Goal: Navigation & Orientation: Understand site structure

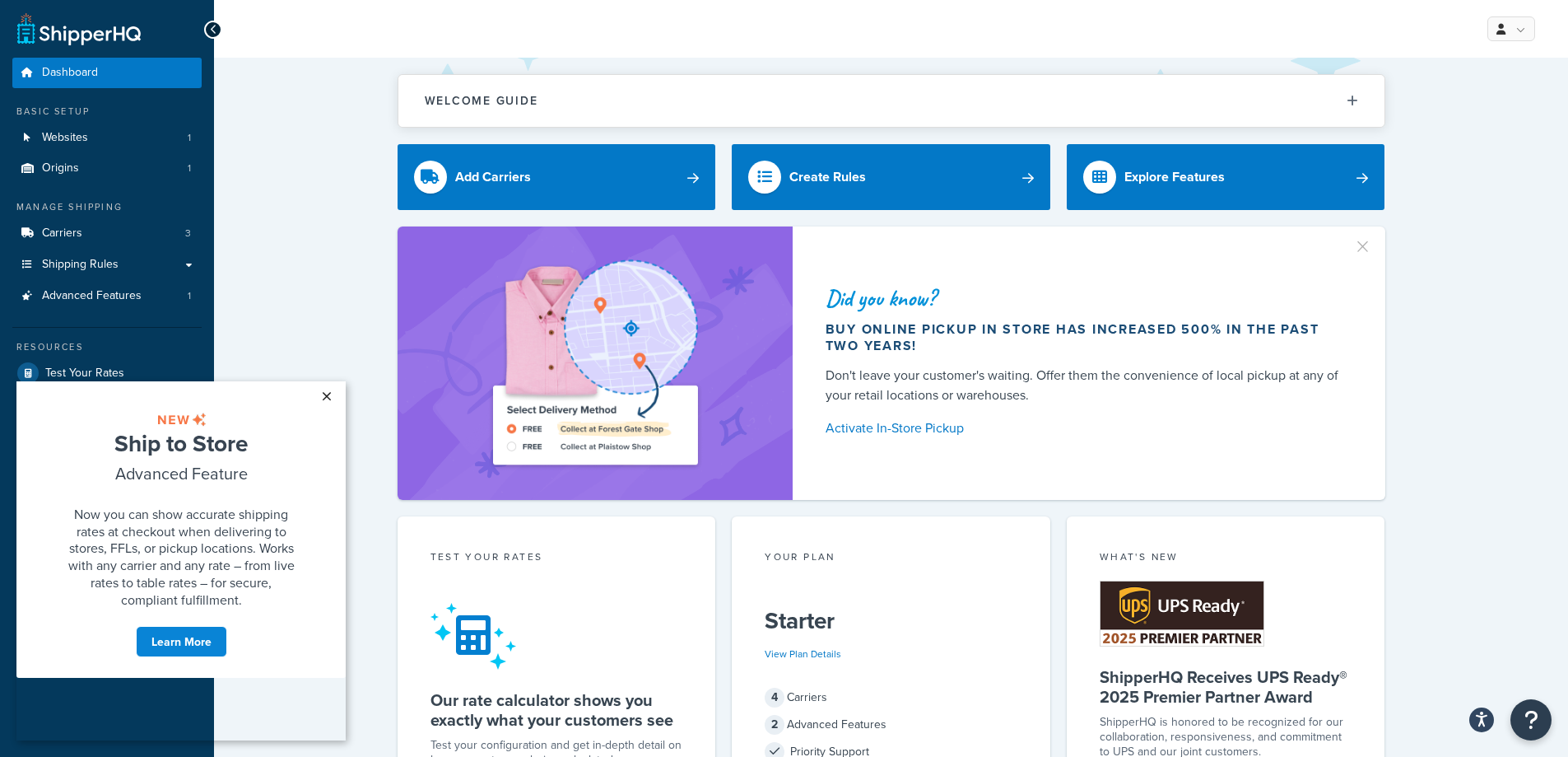
click at [328, 397] on link "×" at bounding box center [326, 396] width 29 height 30
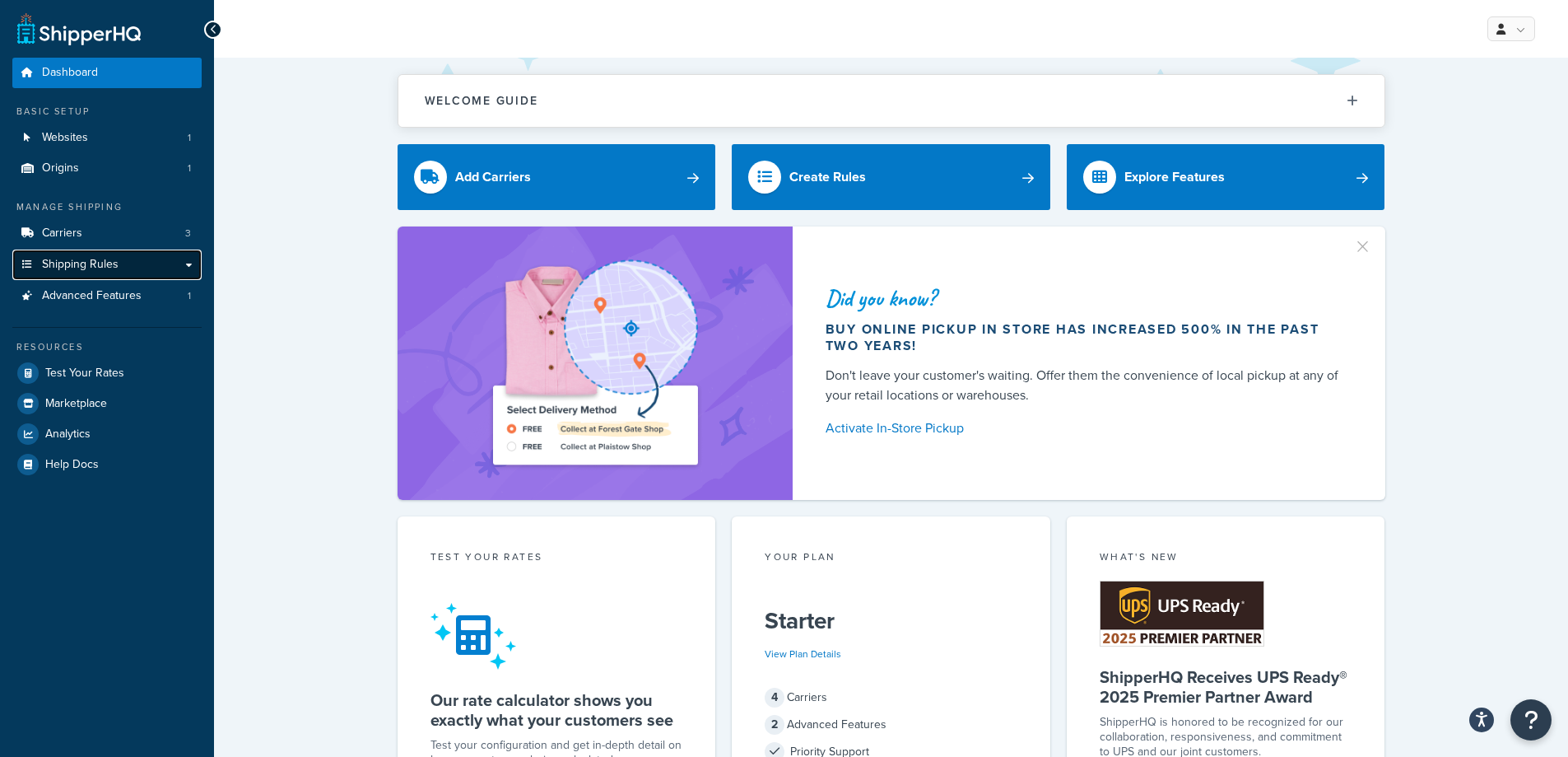
click at [116, 261] on span "Shipping Rules" at bounding box center [80, 265] width 76 height 14
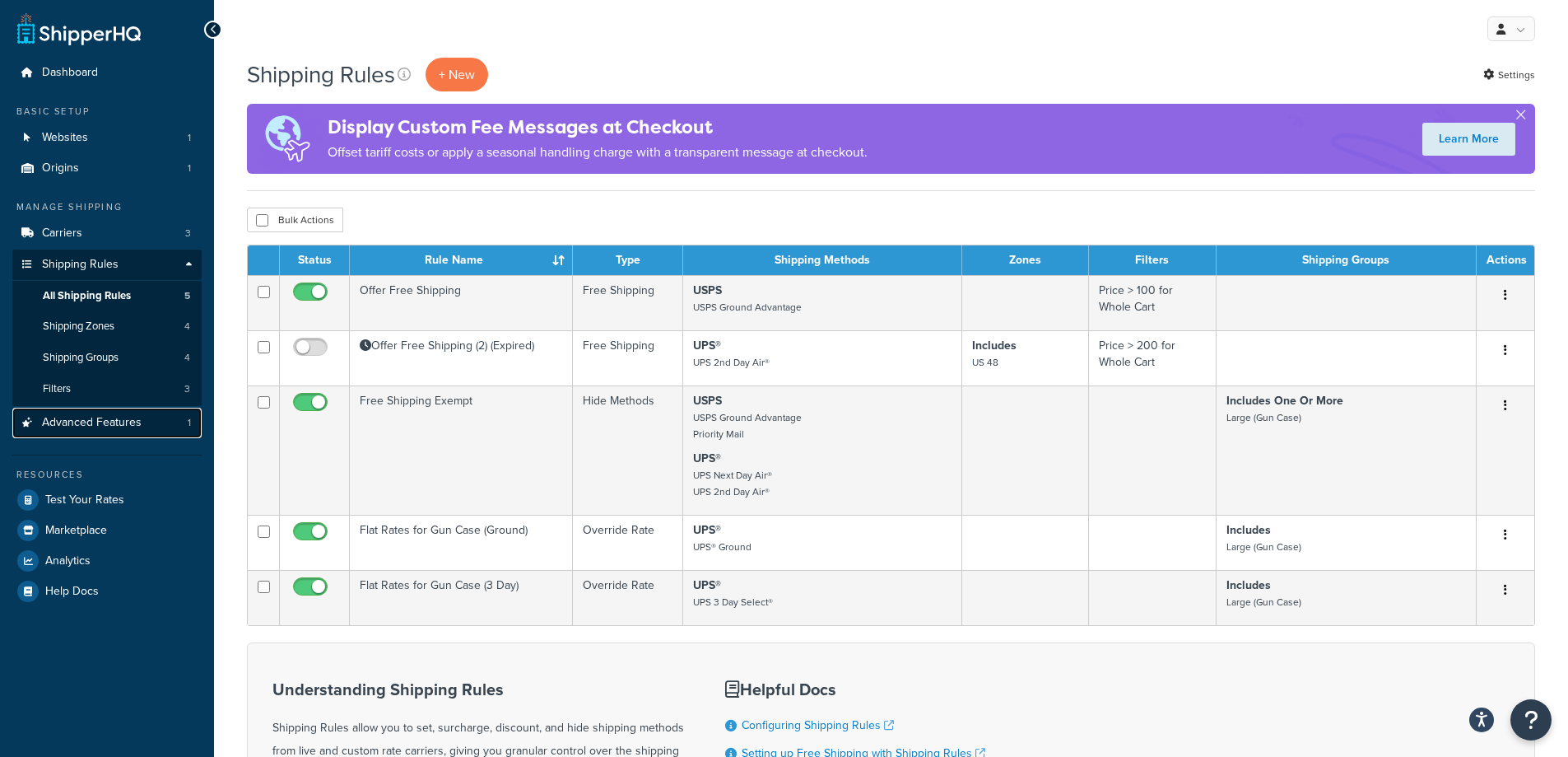
click at [119, 427] on span "Advanced Features" at bounding box center [92, 423] width 100 height 14
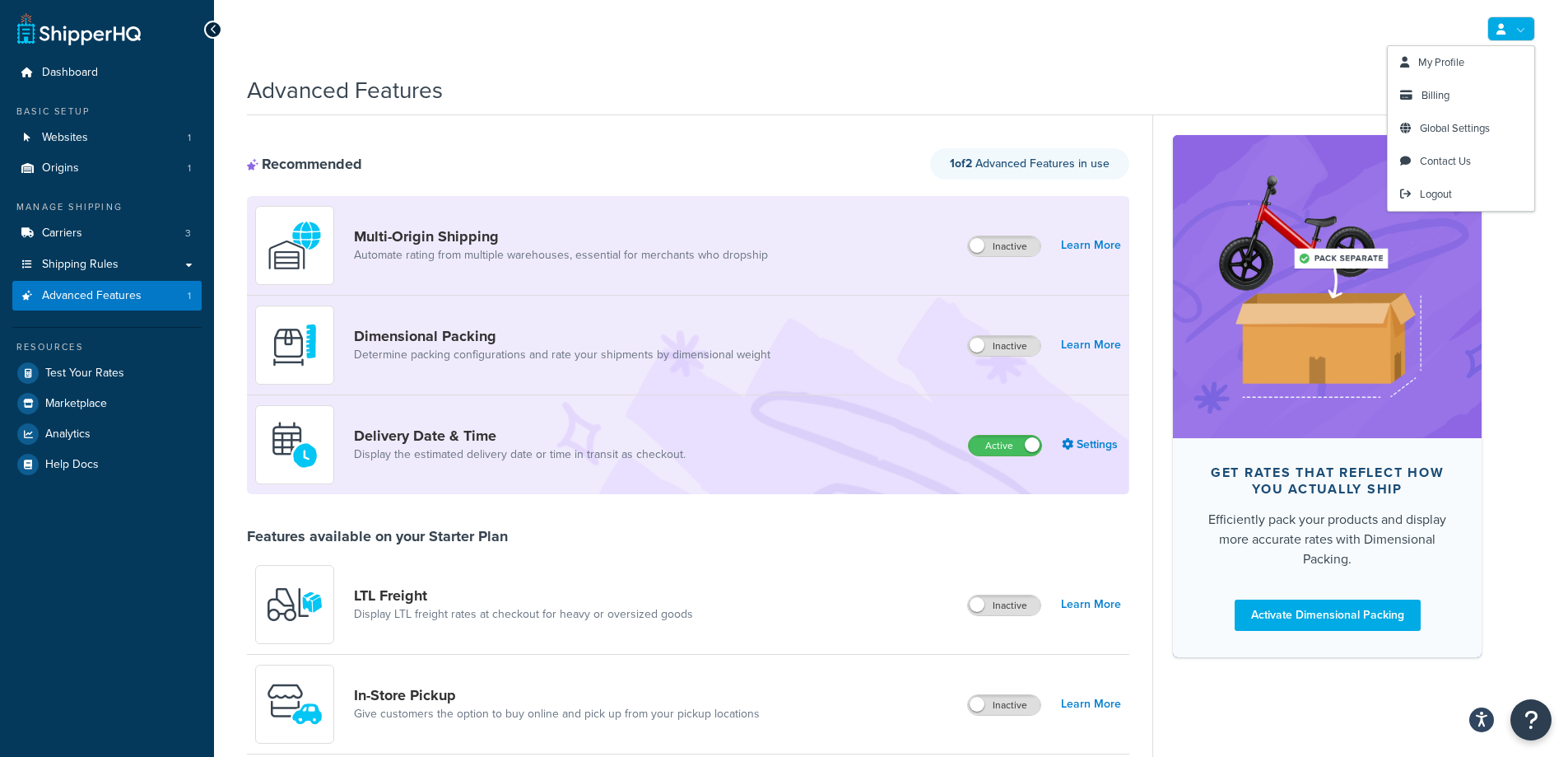
click at [1524, 20] on link at bounding box center [1511, 29] width 48 height 25
click at [1460, 132] on span "Global Settings" at bounding box center [1455, 128] width 70 height 16
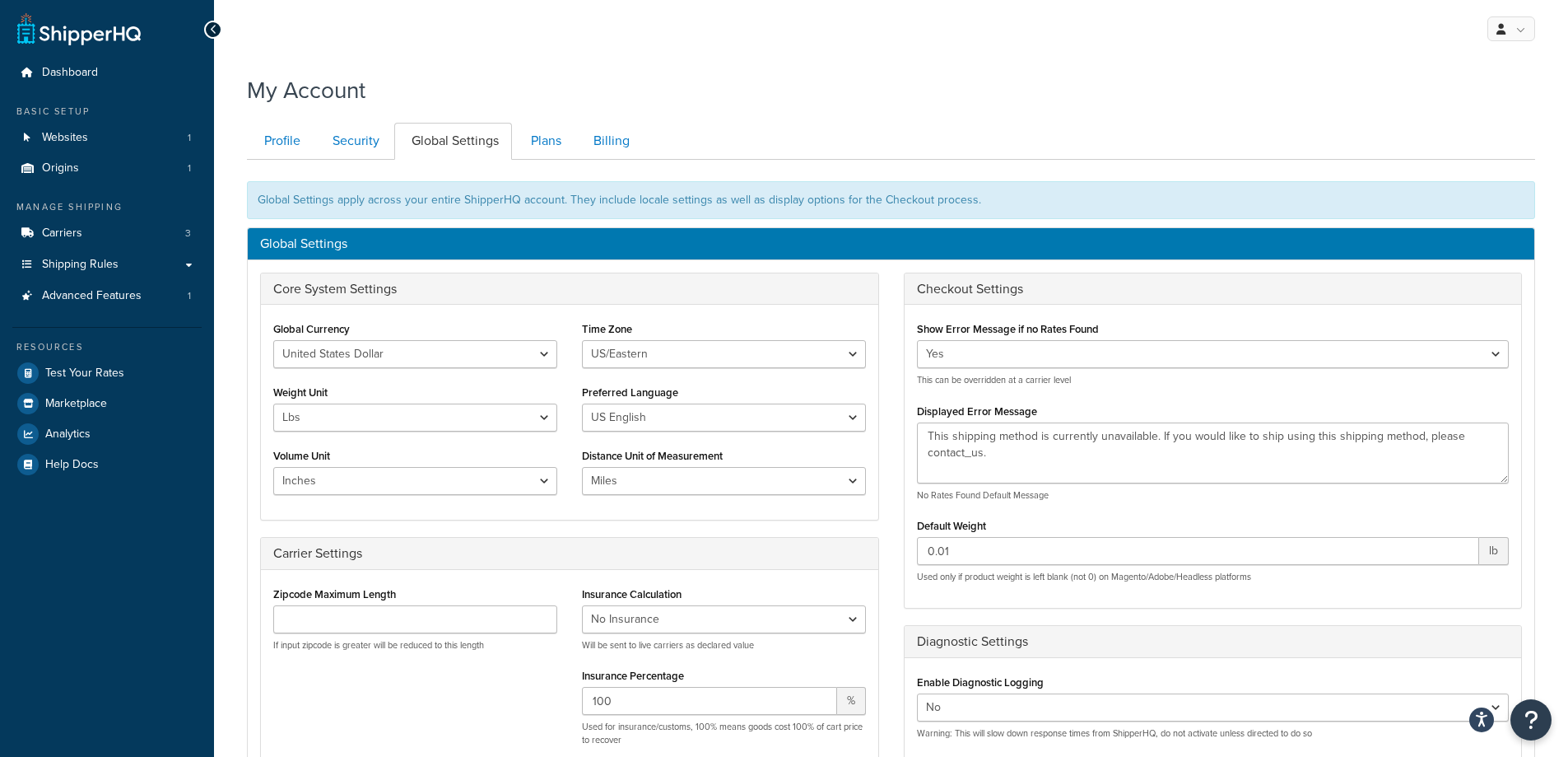
scroll to position [82, 0]
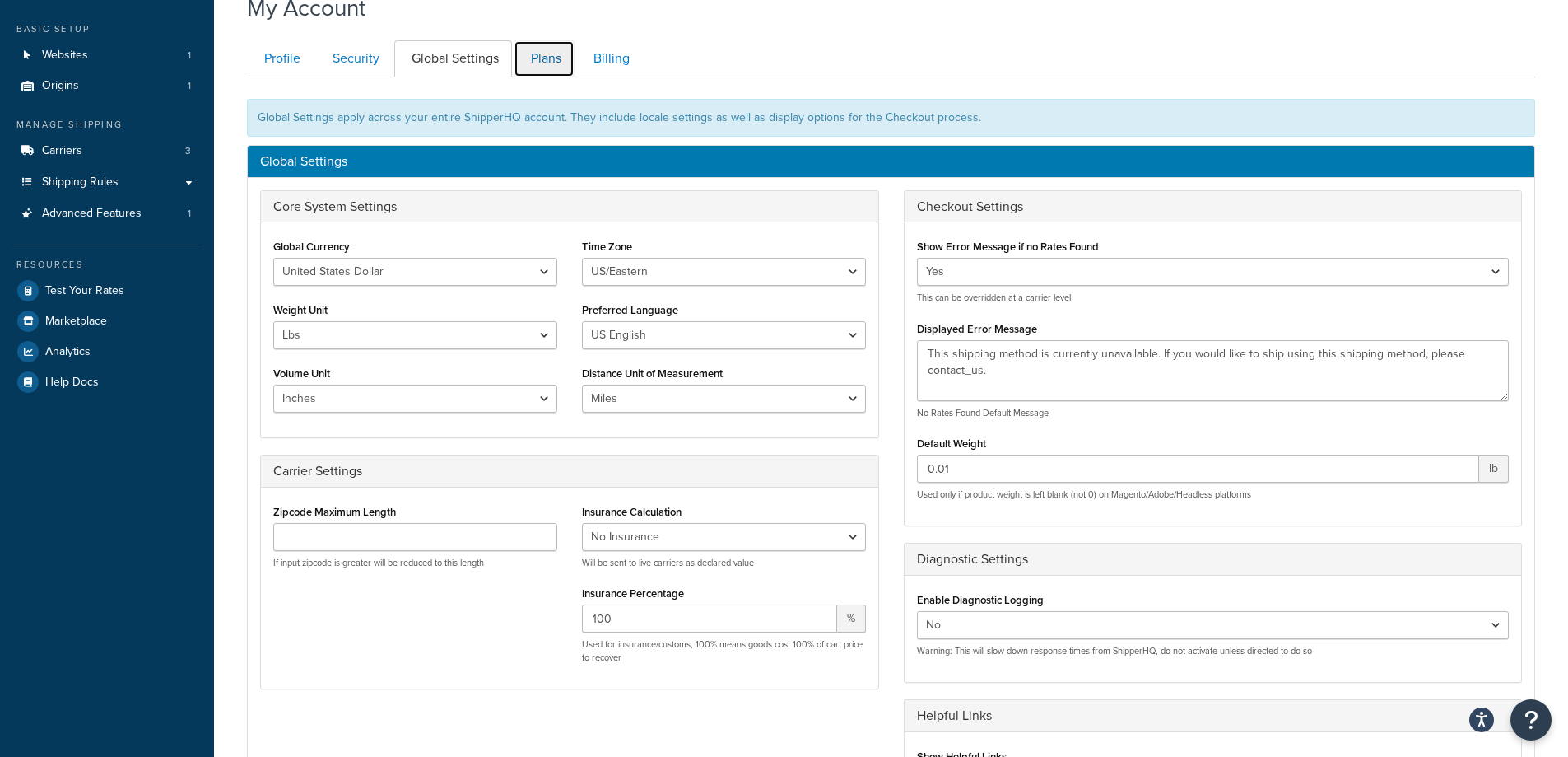
click at [545, 61] on link "Plans" at bounding box center [544, 59] width 61 height 37
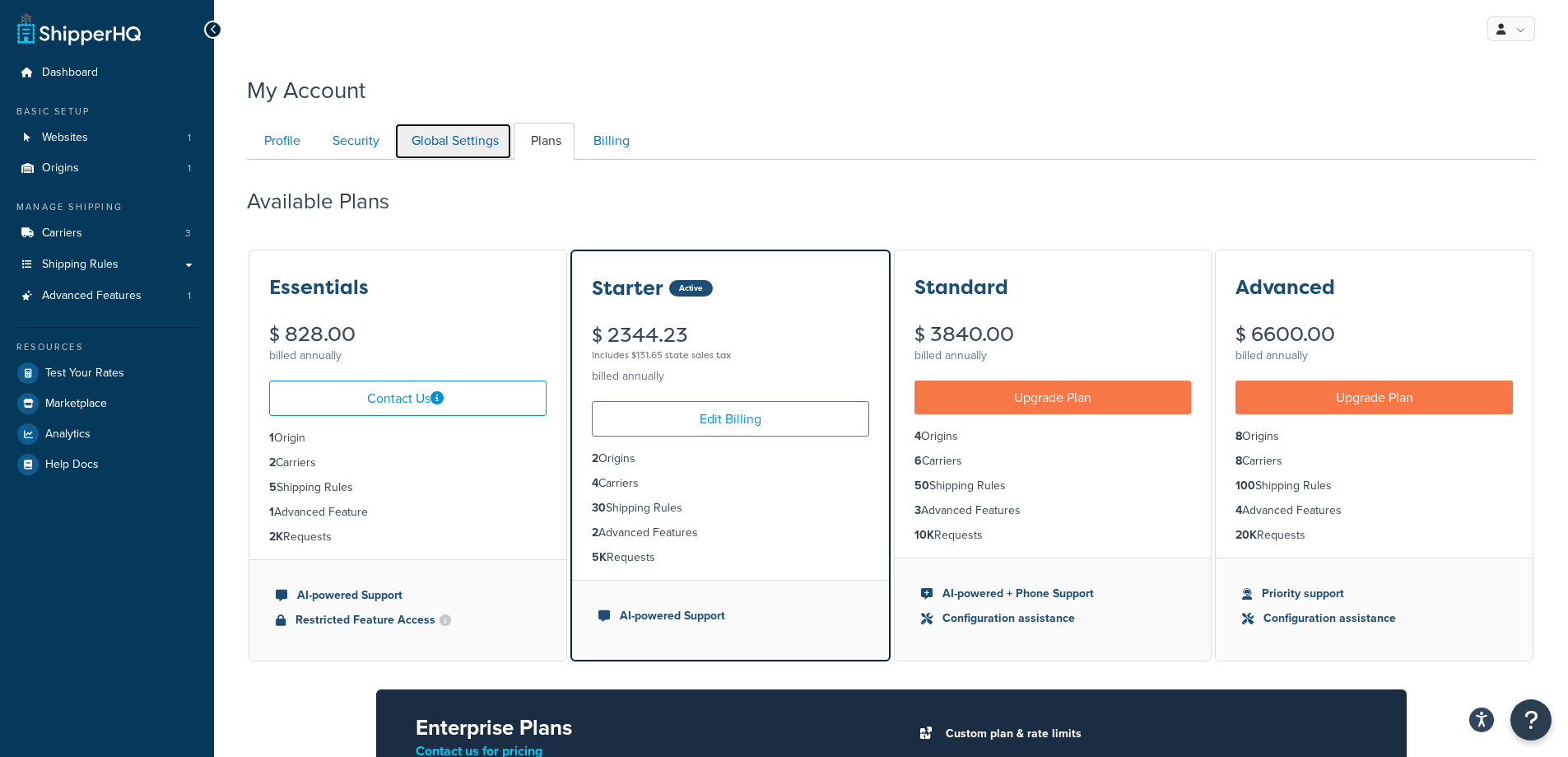
click at [451, 125] on link "Global Settings" at bounding box center [453, 141] width 117 height 37
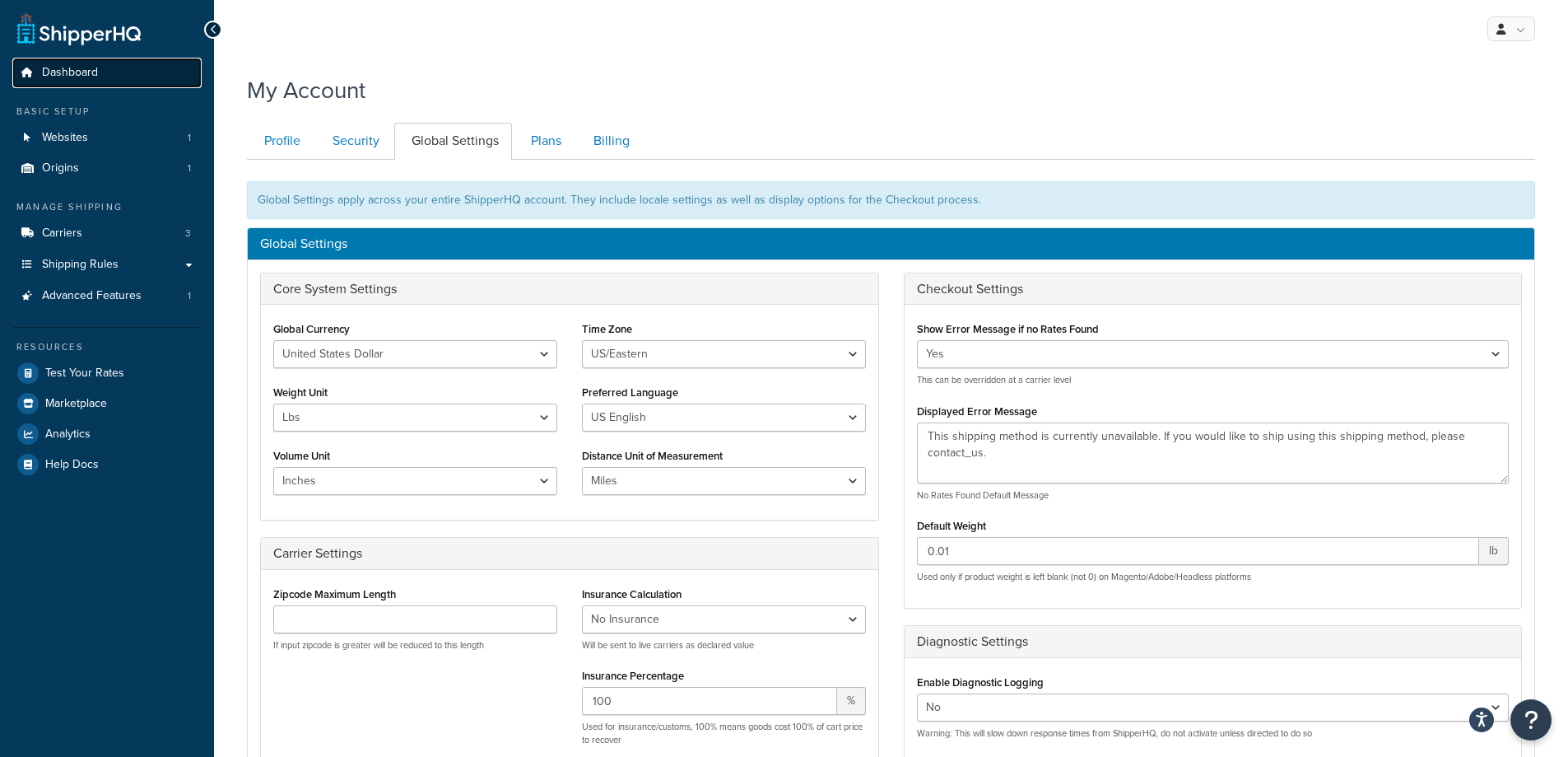
click at [76, 62] on link "Dashboard" at bounding box center [107, 73] width 189 height 31
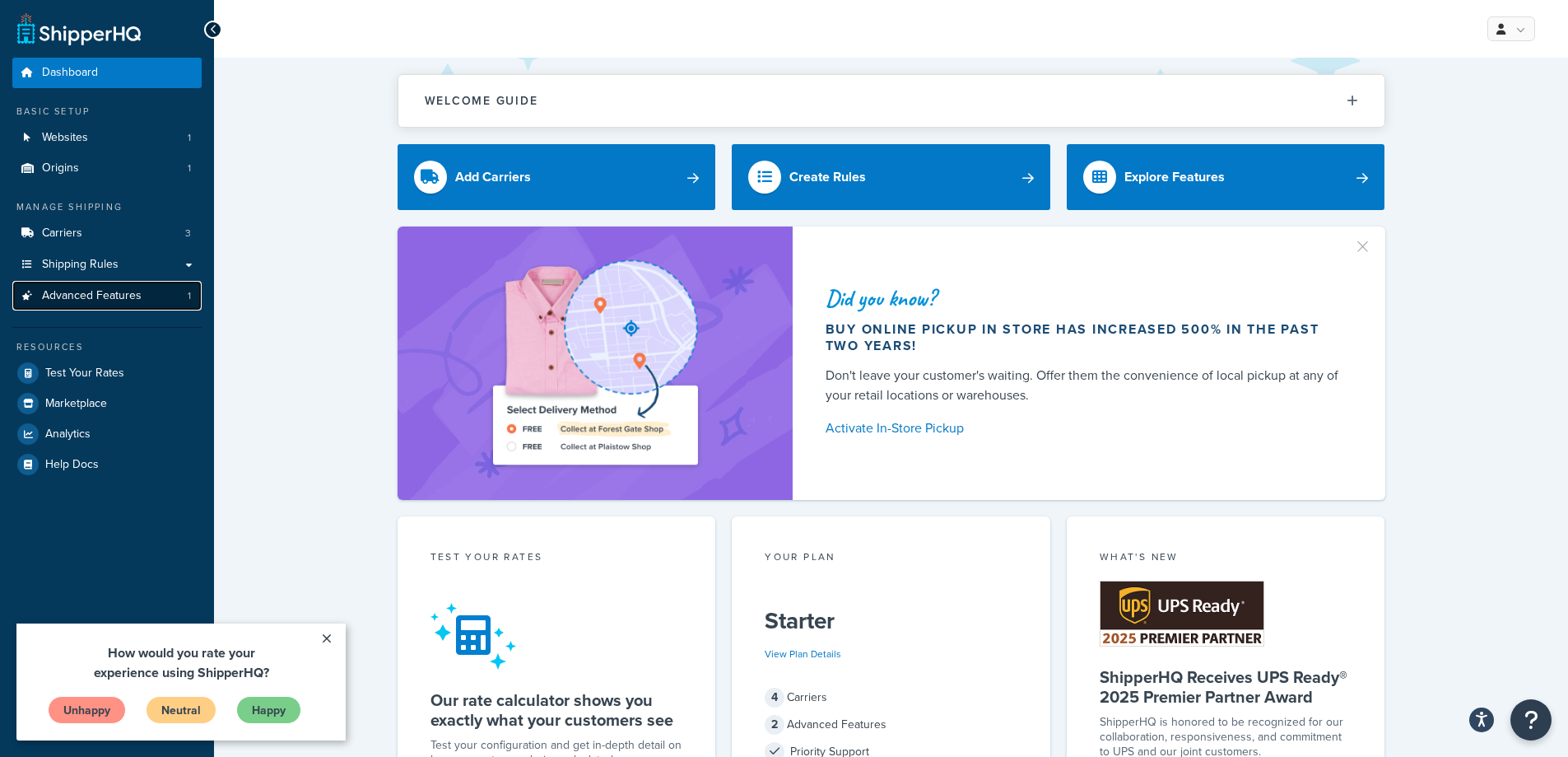
click at [103, 289] on span "Advanced Features" at bounding box center [92, 296] width 100 height 14
